Goal: Task Accomplishment & Management: Complete application form

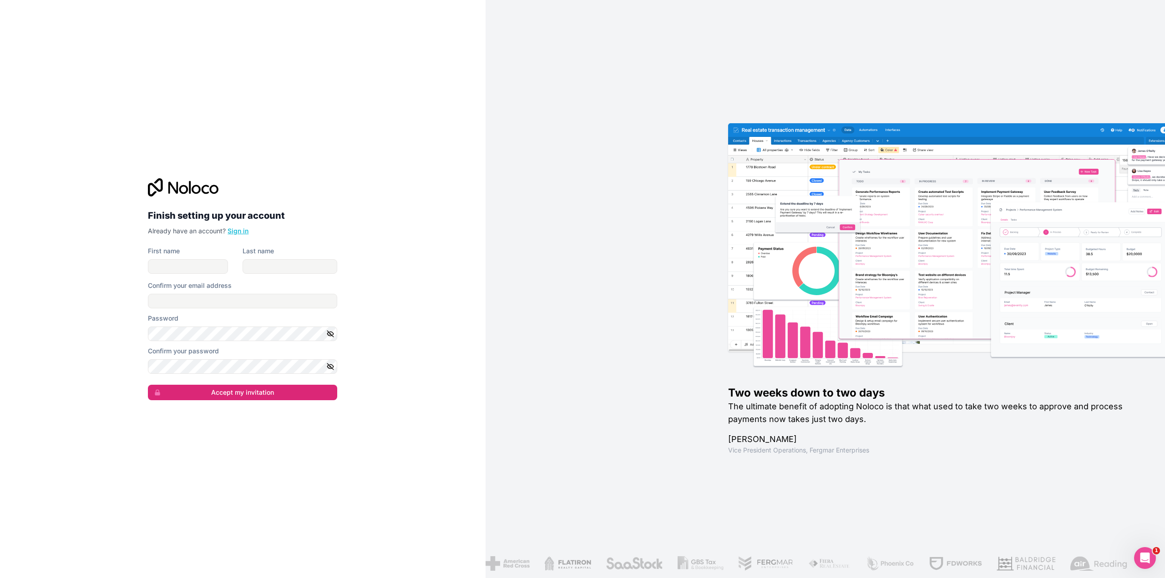
click at [246, 234] on link "Sign in" at bounding box center [238, 231] width 21 height 8
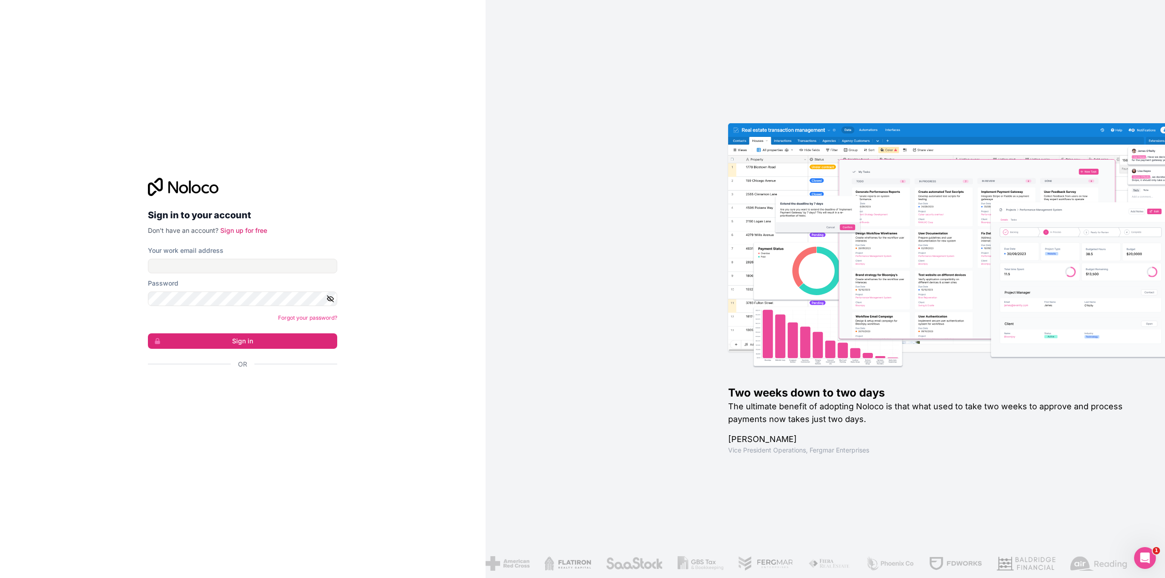
click at [342, 207] on div "Sign in to your account Don't have an account? Sign up for free Your work email…" at bounding box center [243, 289] width 204 height 252
click at [434, 308] on div "Sign in to your account Don't have an account? Sign up for free Your work email…" at bounding box center [243, 289] width 486 height 578
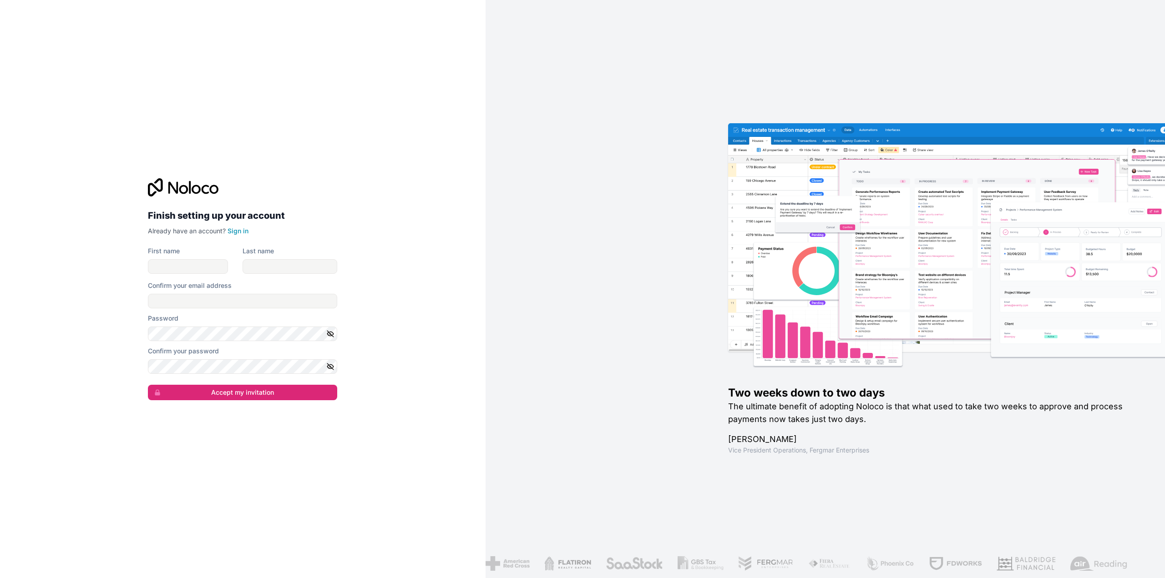
click at [334, 330] on icon "button" at bounding box center [330, 334] width 8 height 8
click at [334, 360] on button "button" at bounding box center [331, 367] width 11 height 15
drag, startPoint x: 204, startPoint y: 270, endPoint x: 208, endPoint y: 273, distance: 5.1
click at [205, 270] on input "First name" at bounding box center [188, 266] width 80 height 15
type input "[PERSON_NAME]"
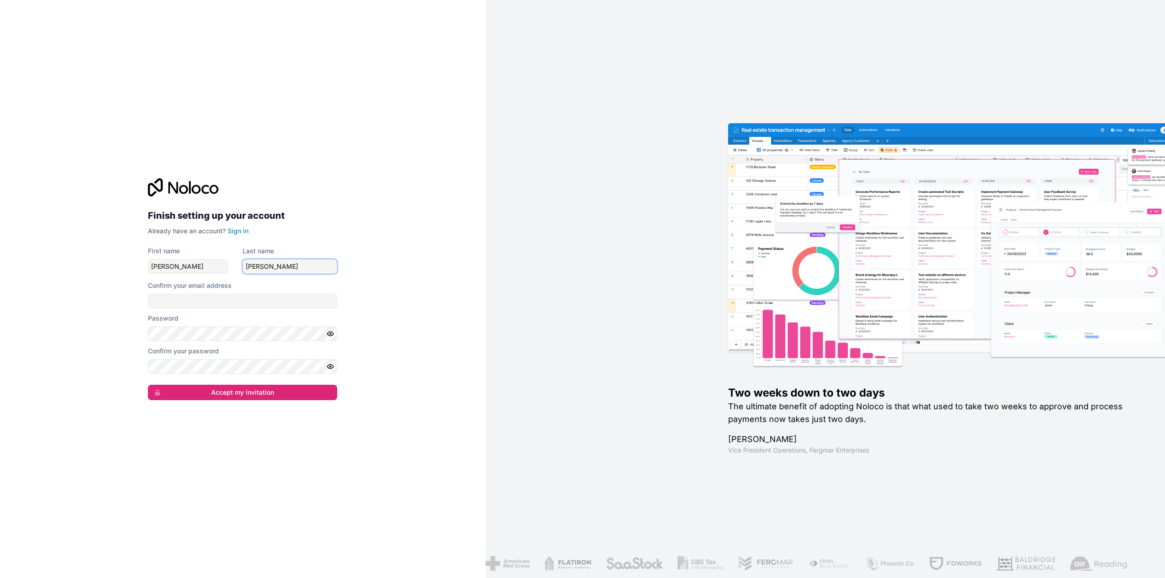
type input "[PERSON_NAME]"
type input "[PERSON_NAME][EMAIL_ADDRESS][PERSON_NAME][DOMAIN_NAME]"
click at [185, 402] on div "Finish setting up your account Already have an account? Sign in First name [PER…" at bounding box center [243, 289] width 204 height 251
drag, startPoint x: 187, startPoint y: 393, endPoint x: 196, endPoint y: 397, distance: 9.2
click at [188, 393] on button "Accept my invitation" at bounding box center [242, 392] width 189 height 15
